Goal: Transaction & Acquisition: Book appointment/travel/reservation

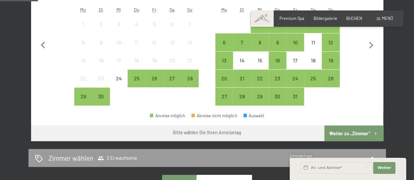
scroll to position [206, 0]
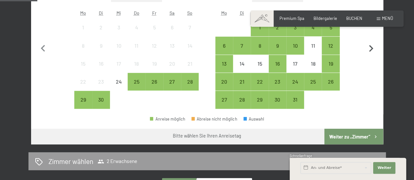
click at [370, 47] on icon "button" at bounding box center [371, 49] width 14 height 14
select select "2025-10-01"
select select "2025-11-01"
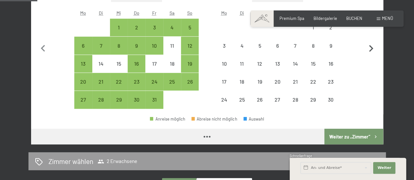
select select "2025-10-01"
select select "2025-11-01"
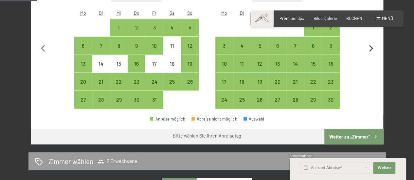
click at [372, 48] on icon "button" at bounding box center [371, 48] width 4 height 7
select select "2025-11-01"
select select "2025-12-01"
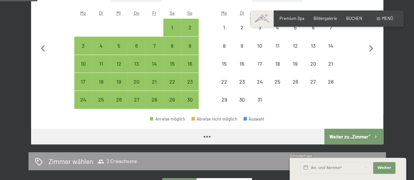
select select "2025-11-01"
select select "2025-12-01"
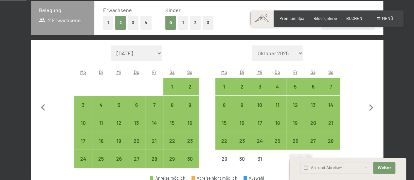
scroll to position [150, 0]
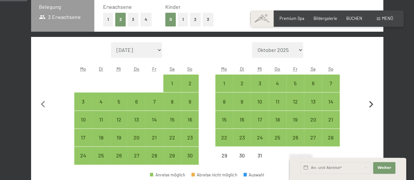
click at [368, 102] on icon "button" at bounding box center [371, 105] width 14 height 14
select select "2025-12-01"
select select "2026-01-01"
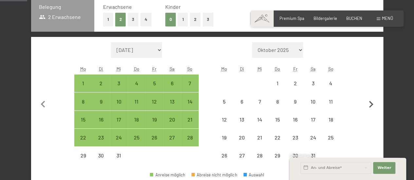
select select "2025-12-01"
select select "2026-01-01"
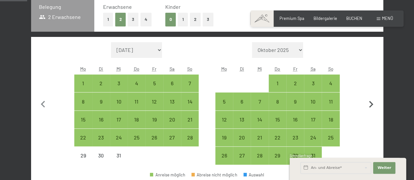
click at [368, 102] on icon "button" at bounding box center [371, 105] width 14 height 14
select select "2026-01-01"
select select "2026-02-01"
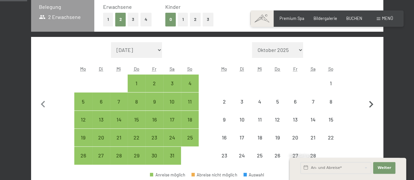
click at [368, 102] on icon "button" at bounding box center [371, 105] width 14 height 14
select select "2026-02-01"
select select "2026-03-01"
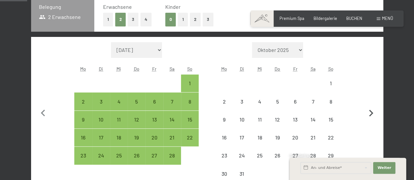
click at [368, 102] on button "button" at bounding box center [371, 112] width 14 height 141
select select "2026-03-01"
select select "2026-04-01"
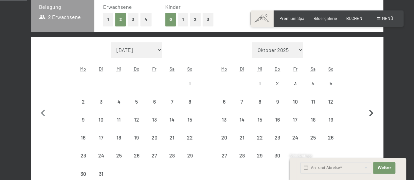
select select "2026-03-01"
select select "2026-04-01"
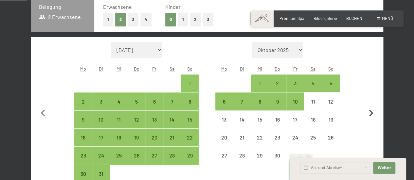
click at [368, 102] on button "button" at bounding box center [371, 112] width 14 height 141
select select "2026-04-01"
select select "2026-05-01"
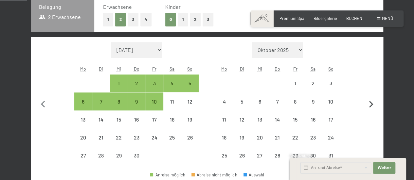
select select "2026-04-01"
select select "2026-05-01"
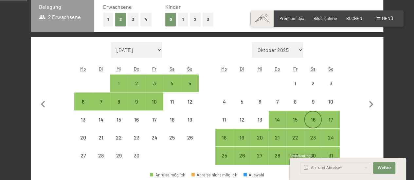
click at [316, 122] on div "16" at bounding box center [312, 125] width 16 height 16
select select "2026-04-01"
select select "2026-05-01"
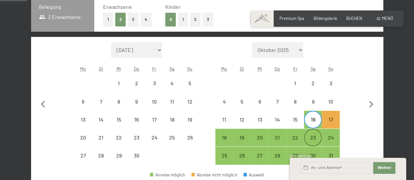
click at [314, 137] on div "23" at bounding box center [312, 143] width 16 height 16
select select "2026-04-01"
select select "2026-05-01"
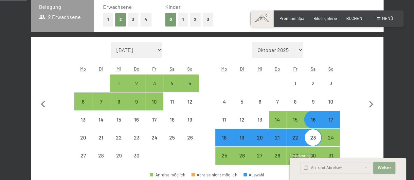
click at [382, 168] on span "Weiter" at bounding box center [384, 167] width 14 height 5
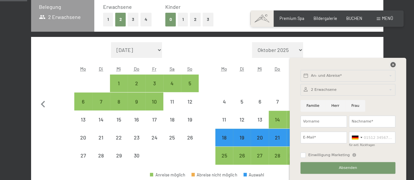
click at [392, 64] on icon at bounding box center [392, 64] width 5 height 5
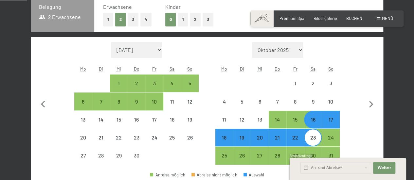
drag, startPoint x: 413, startPoint y: 83, endPoint x: 413, endPoint y: 103, distance: 20.3
click at [204, 82] on div "Monat/Jahr September 2025 Oktober 2025 November 2025 Dezember 2025 Januar 2026 …" at bounding box center [207, 103] width 331 height 123
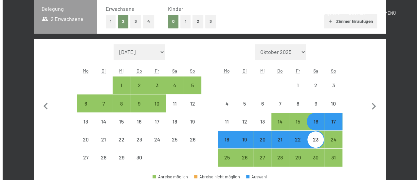
scroll to position [0, 0]
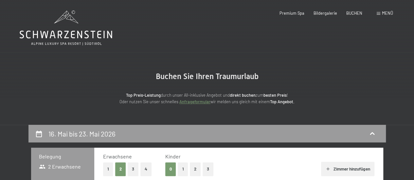
click at [382, 11] on span "Menü" at bounding box center [387, 12] width 11 height 5
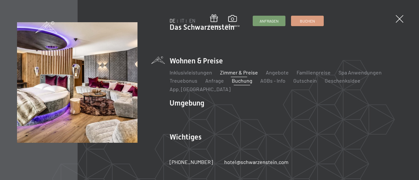
click at [240, 76] on link "Zimmer & Preise" at bounding box center [239, 72] width 38 height 6
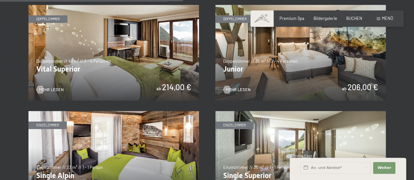
scroll to position [739, 0]
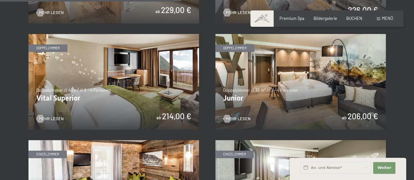
click at [173, 117] on img at bounding box center [113, 82] width 170 height 96
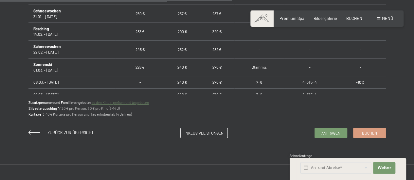
scroll to position [460, 0]
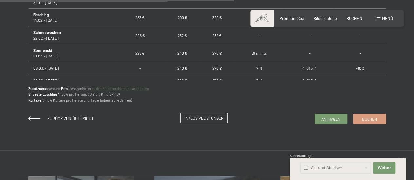
click at [184, 120] on span "Inklusivleistungen" at bounding box center [203, 118] width 39 height 6
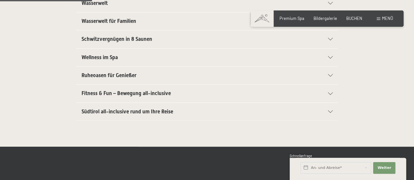
scroll to position [229, 0]
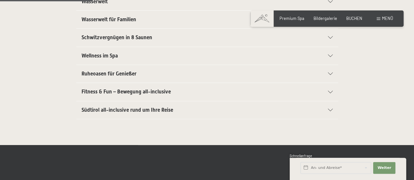
click at [330, 93] on div "Fitness & Fun – Bewegung all-inclusive" at bounding box center [206, 92] width 251 height 18
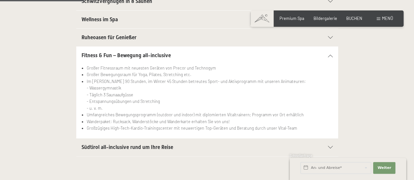
scroll to position [230, 0]
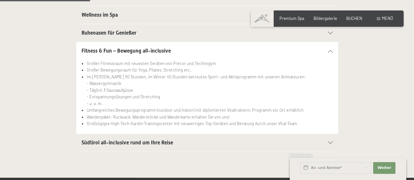
click at [329, 32] on icon at bounding box center [330, 33] width 5 height 3
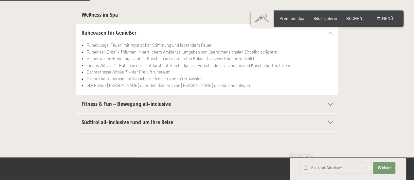
click at [406, 58] on div "Ruheoasen für Genießer Ruhelounge „Feuer“ mit mystischer Stimmung und loderndem…" at bounding box center [207, 60] width 414 height 72
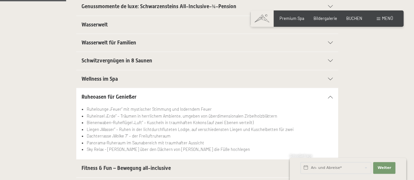
scroll to position [163, 0]
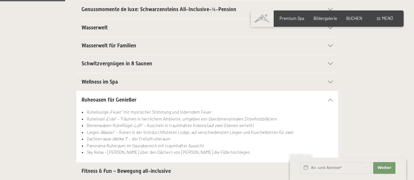
click at [329, 43] on div "Wasserwelt für Familien" at bounding box center [206, 46] width 251 height 18
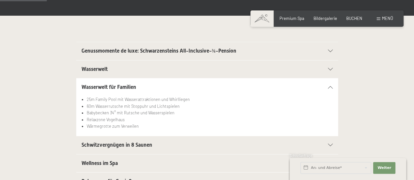
scroll to position [114, 0]
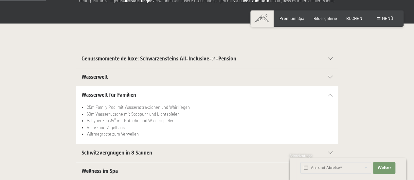
click at [327, 74] on div "Wasserwelt" at bounding box center [206, 77] width 251 height 18
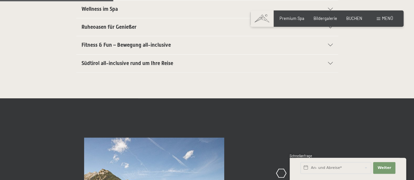
scroll to position [287, 0]
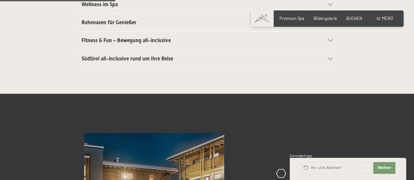
click at [331, 58] on icon at bounding box center [330, 59] width 5 height 3
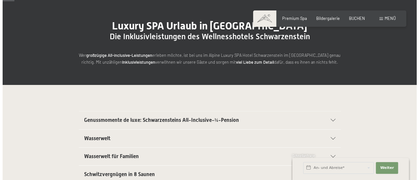
scroll to position [13, 0]
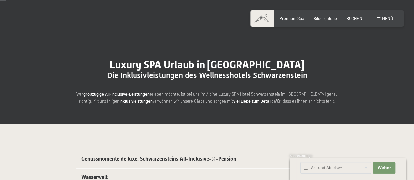
click at [385, 19] on span "Menü" at bounding box center [387, 18] width 11 height 5
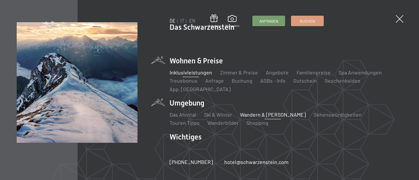
click at [262, 111] on link "Wandern & [PERSON_NAME]" at bounding box center [273, 114] width 66 height 6
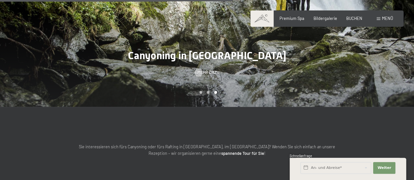
scroll to position [1476, 0]
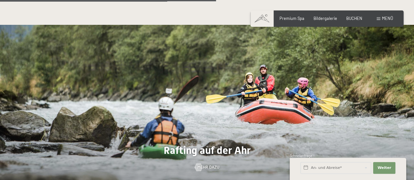
click at [383, 20] on span "Menü" at bounding box center [387, 18] width 11 height 5
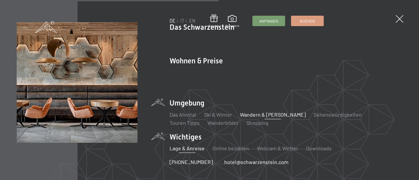
scroll to position [1482, 0]
click at [185, 145] on link "Lage & Anreise" at bounding box center [186, 148] width 35 height 6
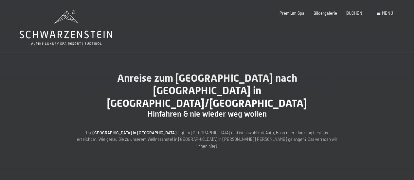
click at [380, 13] on div "Menü" at bounding box center [384, 13] width 16 height 6
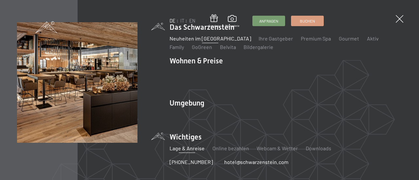
click at [218, 42] on link "Neuheiten im [GEOGRAPHIC_DATA]" at bounding box center [209, 38] width 81 height 6
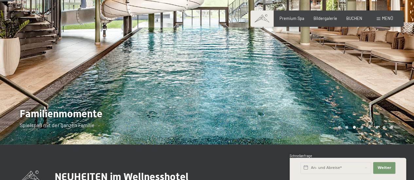
scroll to position [65, 0]
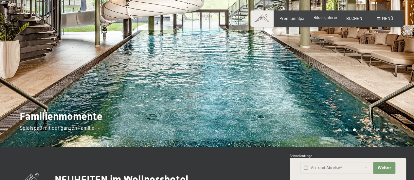
click at [323, 17] on span "Bildergalerie" at bounding box center [325, 17] width 24 height 5
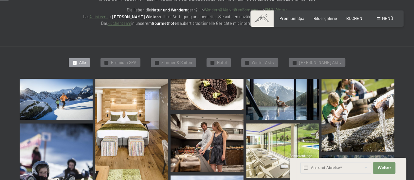
scroll to position [114, 0]
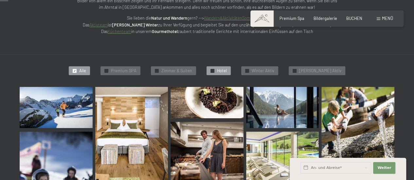
click at [217, 68] on div "✓ Hotel" at bounding box center [218, 70] width 24 height 9
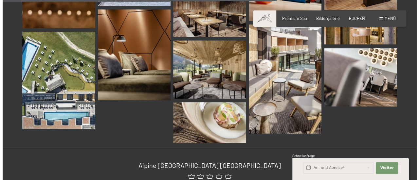
scroll to position [0, 0]
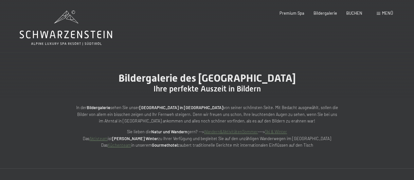
click at [377, 13] on span at bounding box center [378, 13] width 4 height 3
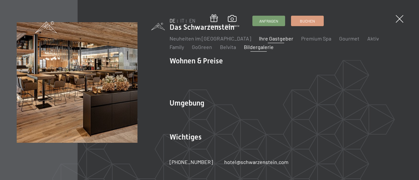
click at [267, 42] on link "Ihre Gastgeber" at bounding box center [276, 38] width 34 height 6
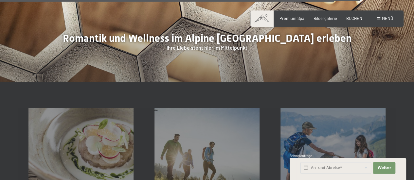
scroll to position [1651, 0]
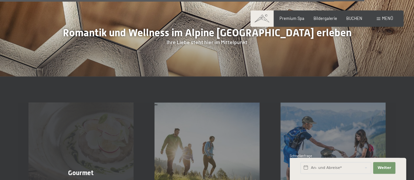
click at [78, 103] on div "Gourmet Mehr erfahren" at bounding box center [81, 155] width 126 height 105
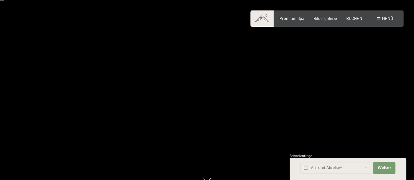
scroll to position [40, 0]
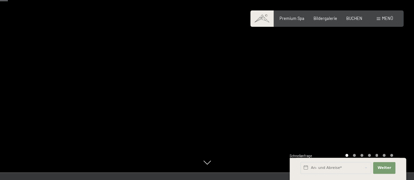
click at [365, 70] on div at bounding box center [310, 66] width 207 height 213
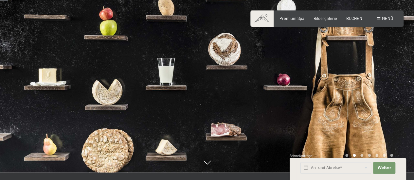
click at [365, 70] on div at bounding box center [310, 66] width 207 height 213
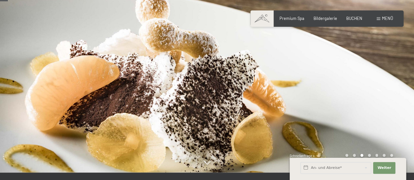
click at [365, 70] on div at bounding box center [310, 66] width 207 height 213
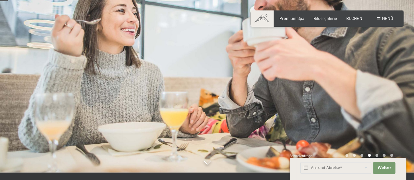
click at [365, 70] on div at bounding box center [310, 66] width 207 height 213
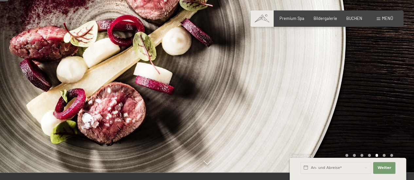
click at [365, 70] on div at bounding box center [310, 66] width 207 height 213
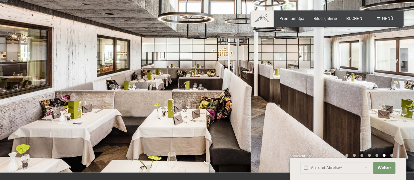
click at [365, 70] on div at bounding box center [310, 66] width 207 height 213
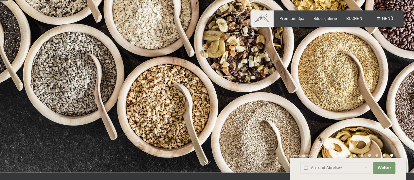
click at [365, 70] on div at bounding box center [310, 66] width 207 height 213
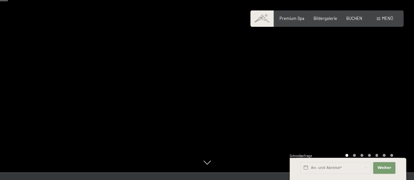
click at [365, 70] on div at bounding box center [310, 66] width 207 height 213
